Goal: Task Accomplishment & Management: Use online tool/utility

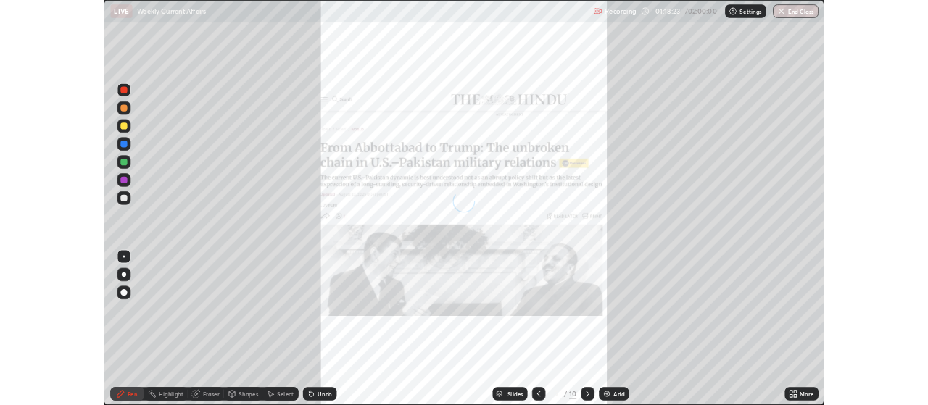
scroll to position [522, 928]
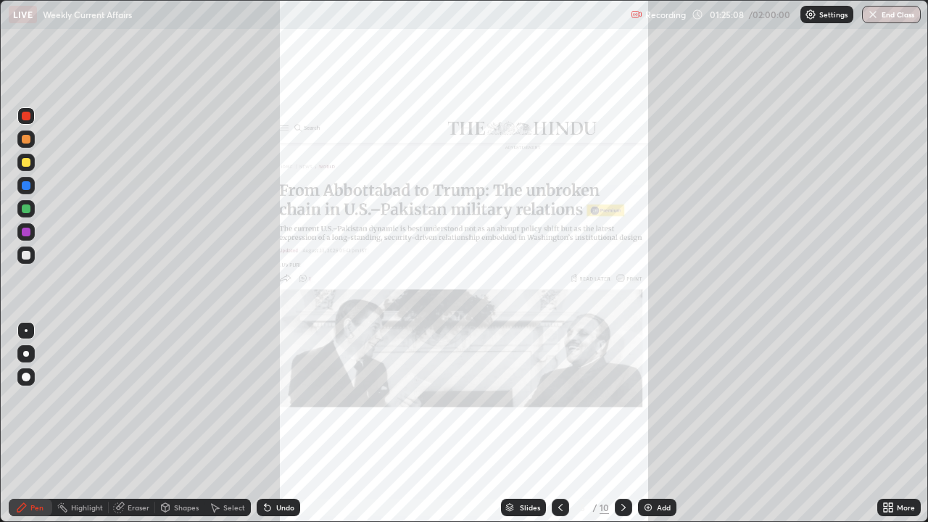
click at [622, 507] on icon at bounding box center [624, 508] width 12 height 12
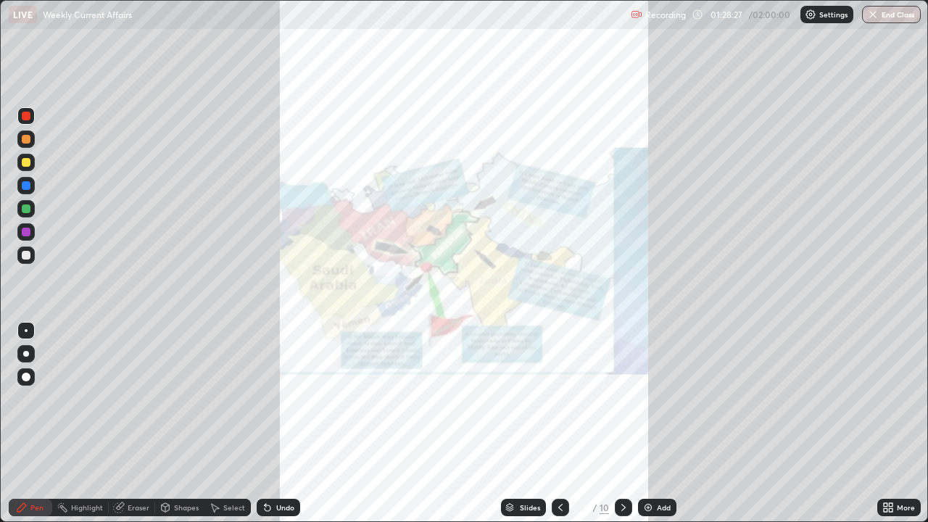
click at [552, 508] on div at bounding box center [560, 507] width 17 height 17
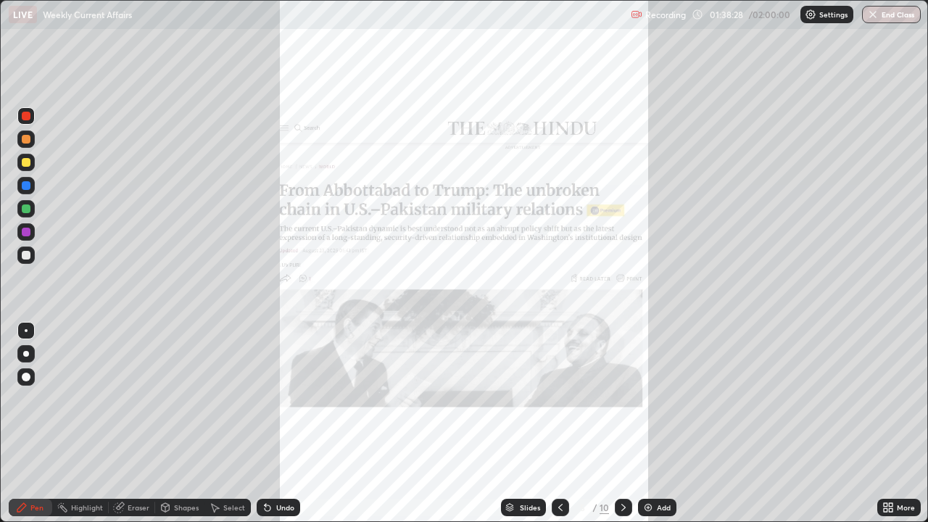
click at [622, 507] on icon at bounding box center [624, 508] width 12 height 12
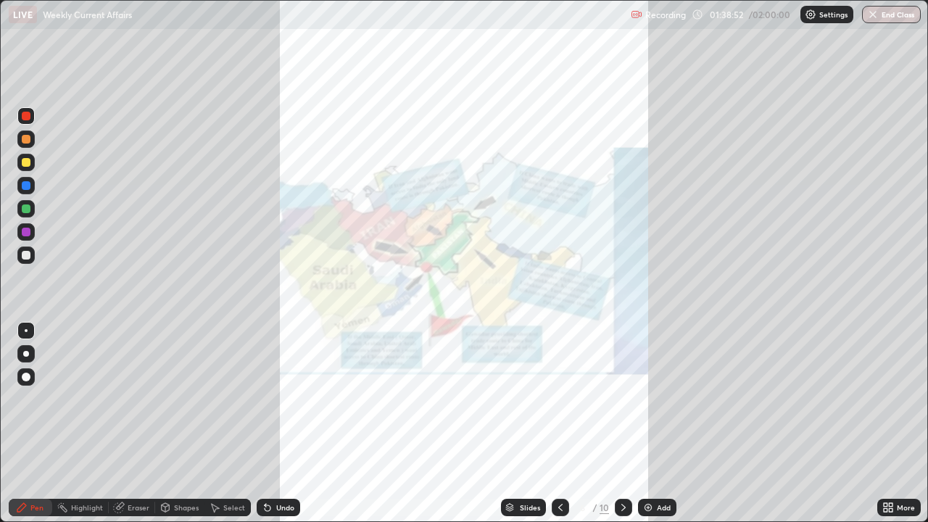
click at [620, 505] on icon at bounding box center [624, 508] width 12 height 12
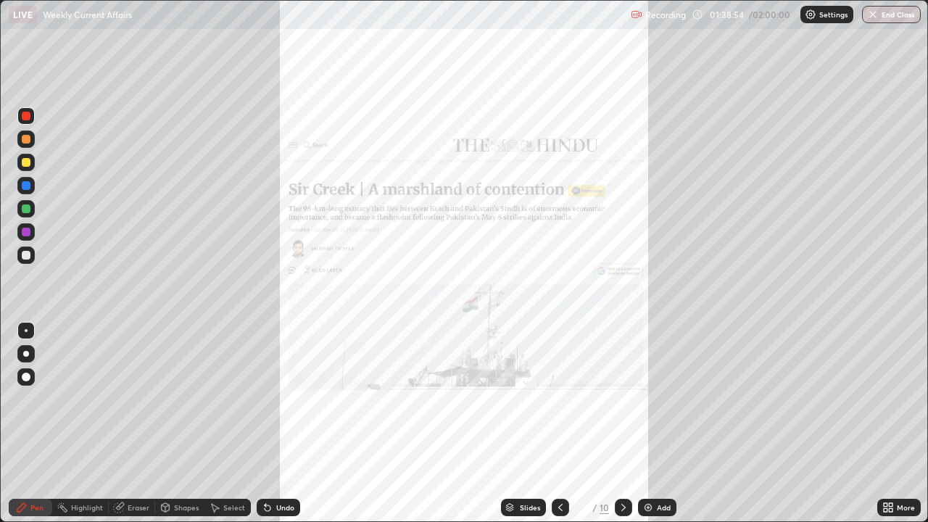
click at [559, 508] on icon at bounding box center [561, 508] width 12 height 12
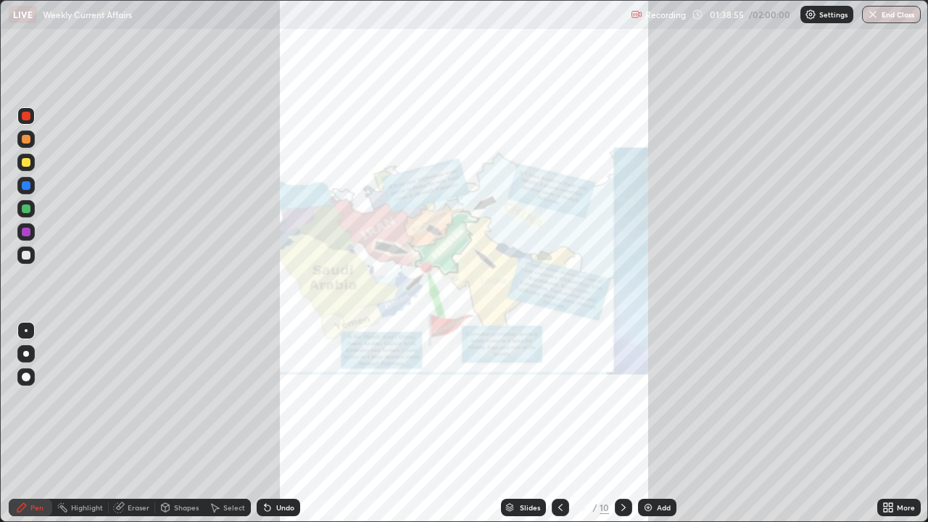
click at [559, 508] on icon at bounding box center [561, 508] width 12 height 12
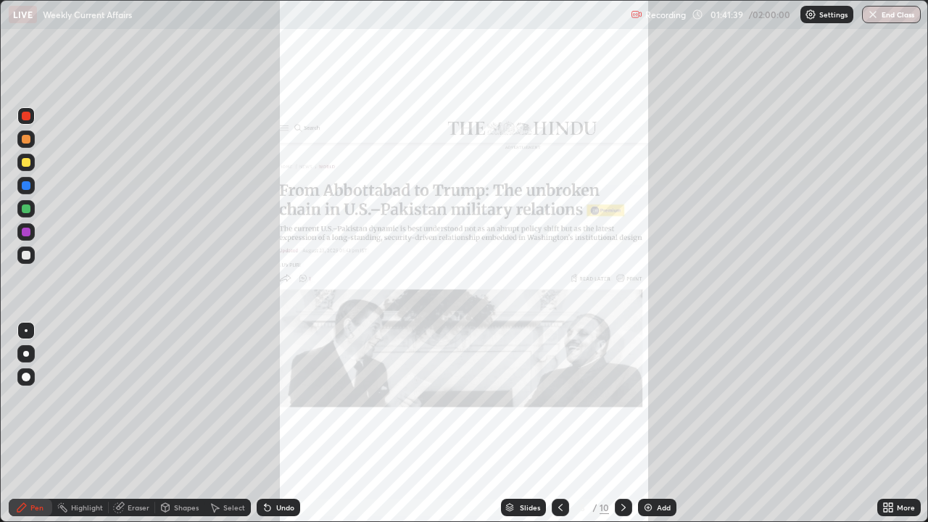
click at [623, 506] on icon at bounding box center [624, 507] width 4 height 7
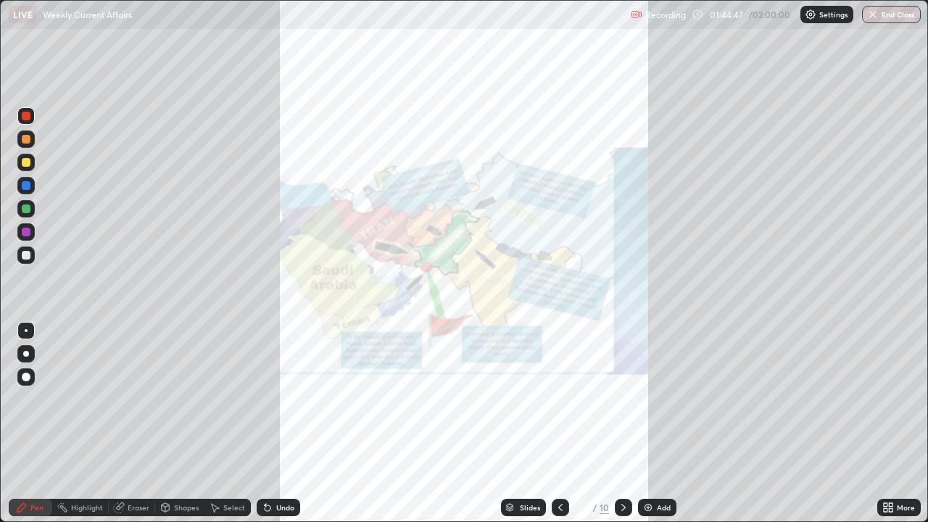
click at [619, 507] on icon at bounding box center [624, 508] width 12 height 12
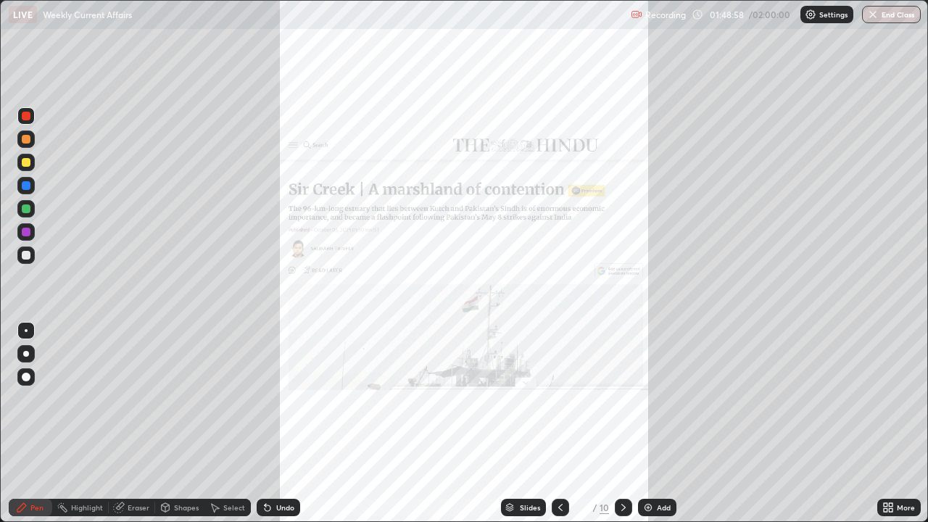
click at [622, 508] on icon at bounding box center [624, 508] width 12 height 12
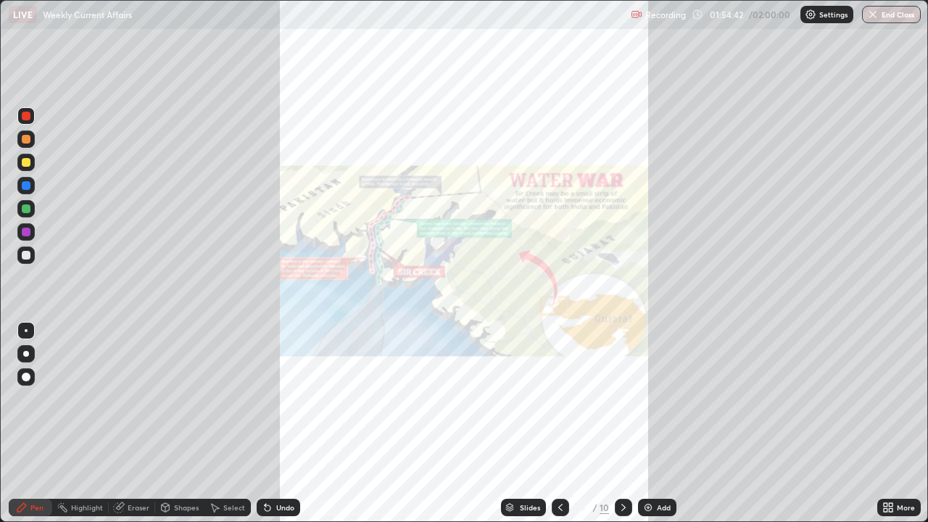
click at [621, 510] on icon at bounding box center [624, 508] width 12 height 12
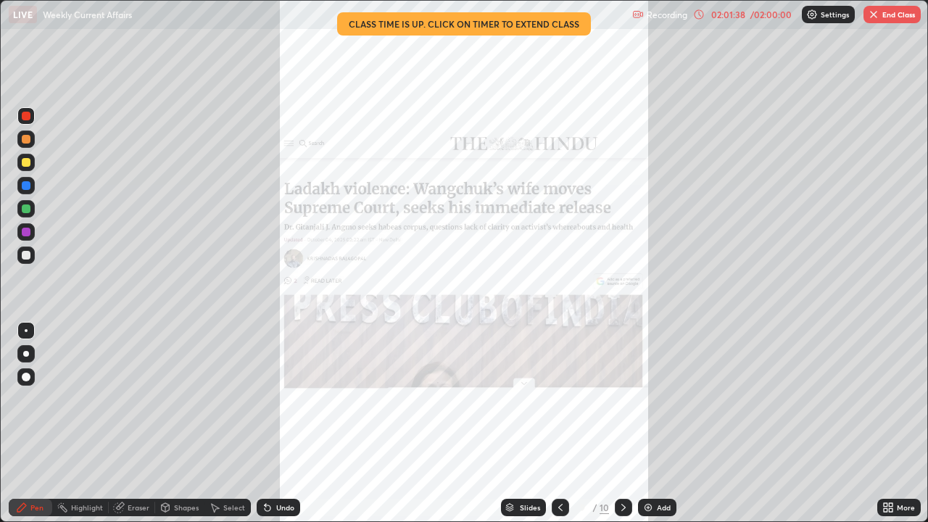
click at [764, 19] on div "02:01:38 / 02:00:00" at bounding box center [743, 15] width 100 height 12
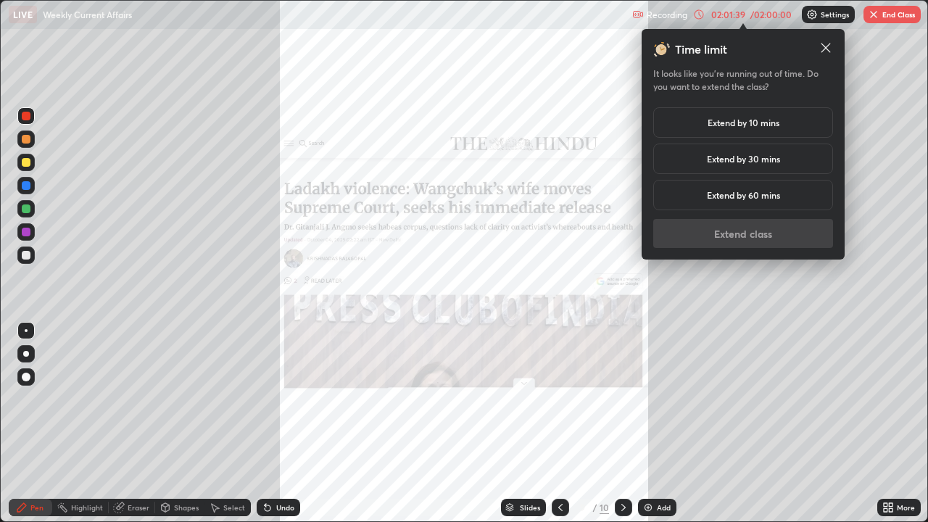
click at [752, 127] on h5 "Extend by 10 mins" at bounding box center [744, 122] width 72 height 13
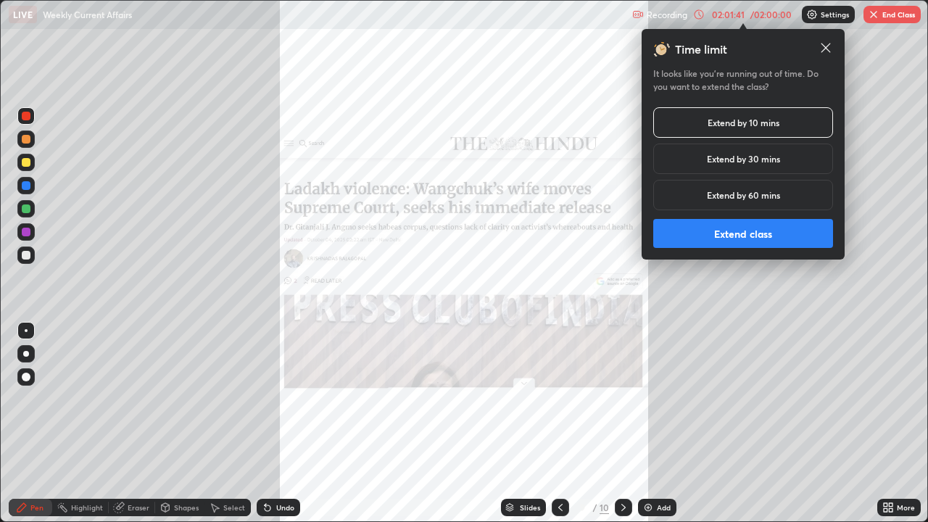
click at [735, 239] on button "Extend class" at bounding box center [743, 233] width 180 height 29
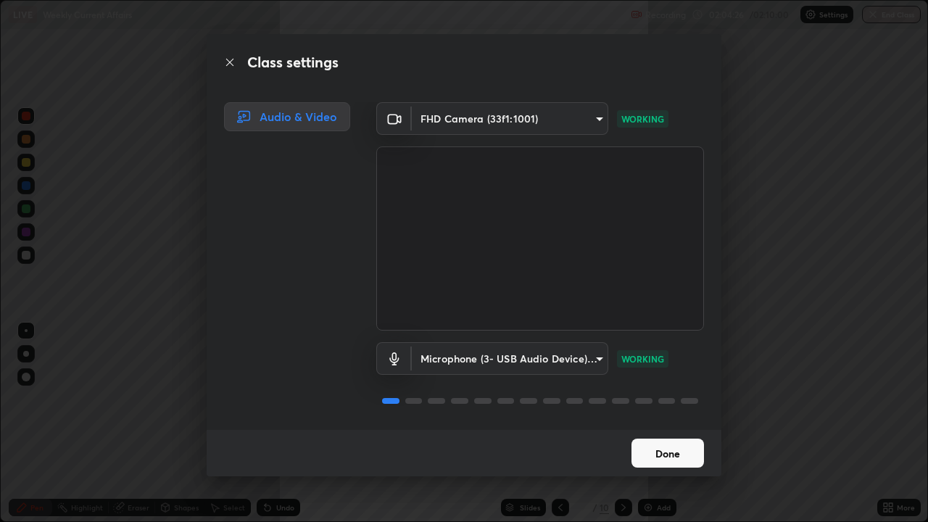
click at [664, 452] on button "Done" at bounding box center [668, 453] width 73 height 29
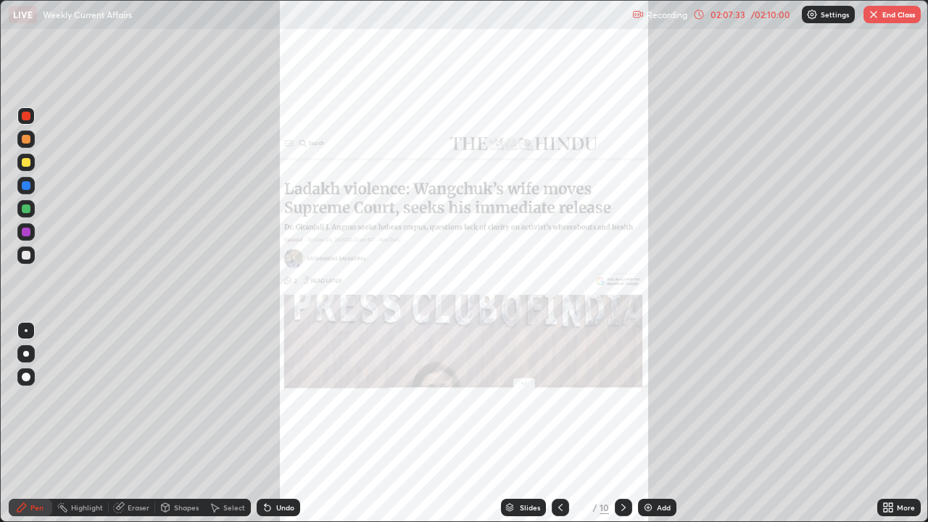
click at [622, 508] on icon at bounding box center [624, 508] width 12 height 12
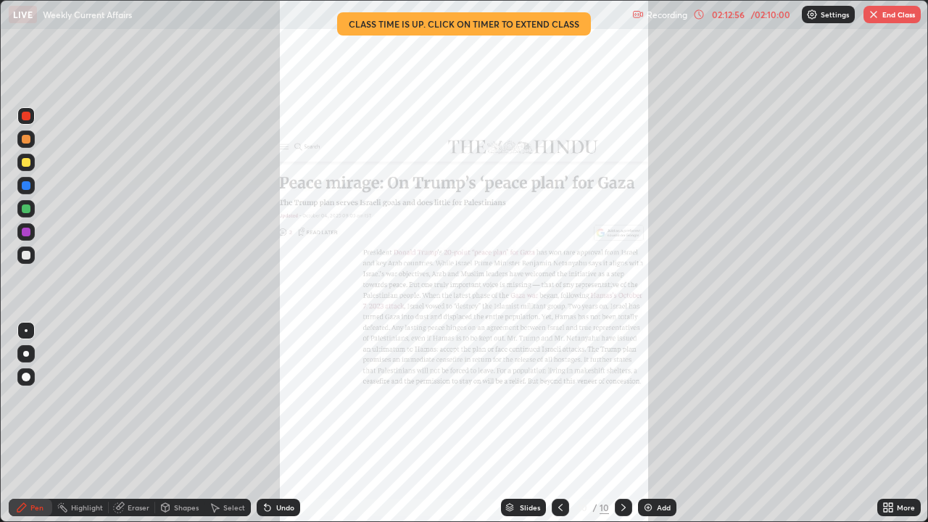
click at [879, 22] on button "End Class" at bounding box center [892, 14] width 57 height 17
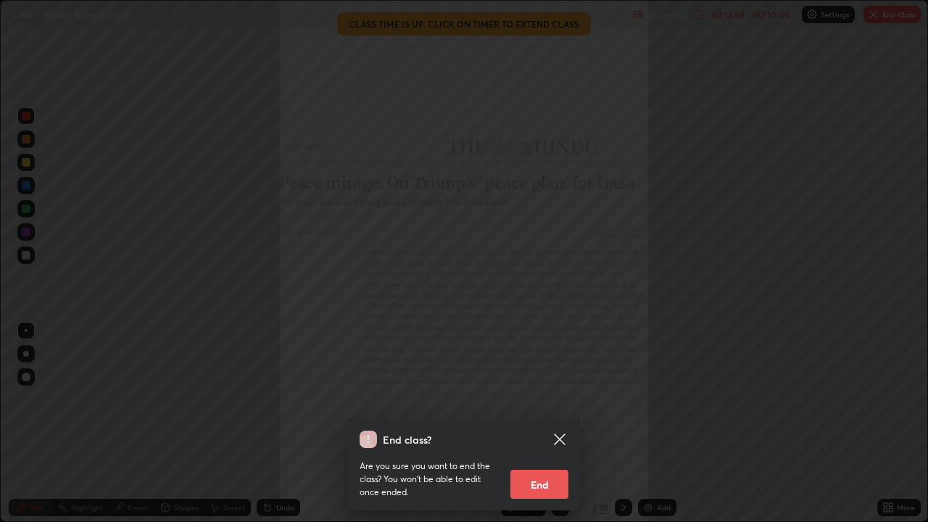
click at [535, 485] on button "End" at bounding box center [540, 484] width 58 height 29
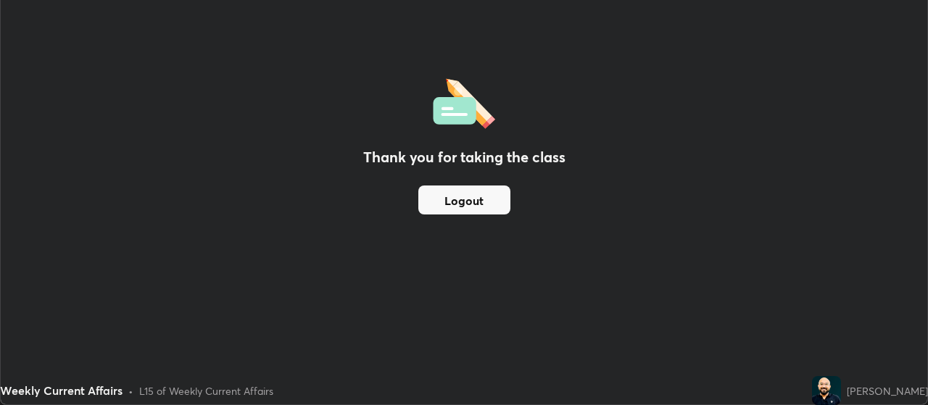
scroll to position [72116, 71593]
